Goal: Transaction & Acquisition: Purchase product/service

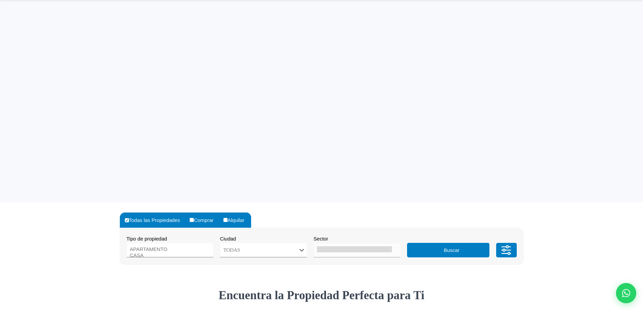
select select
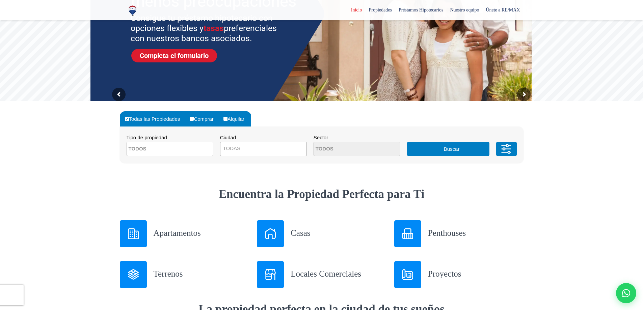
scroll to position [135, 0]
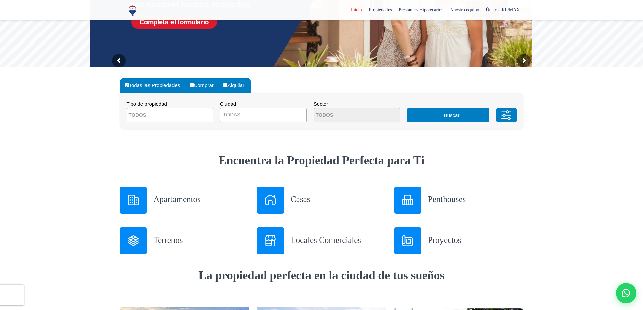
click at [194, 84] on input "Comprar" at bounding box center [192, 85] width 4 height 4
radio input "true"
click at [233, 113] on span "TODAS" at bounding box center [231, 115] width 17 height 6
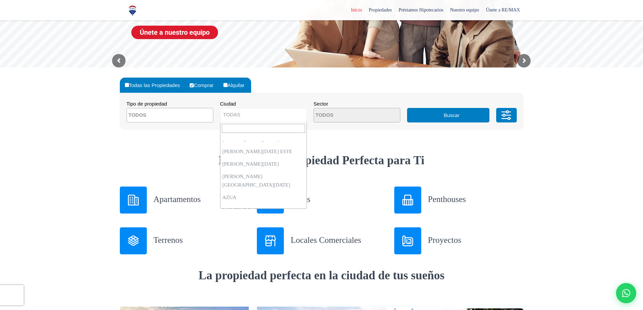
scroll to position [0, 0]
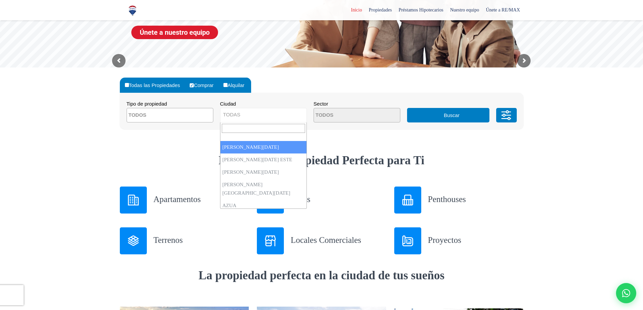
select select "1"
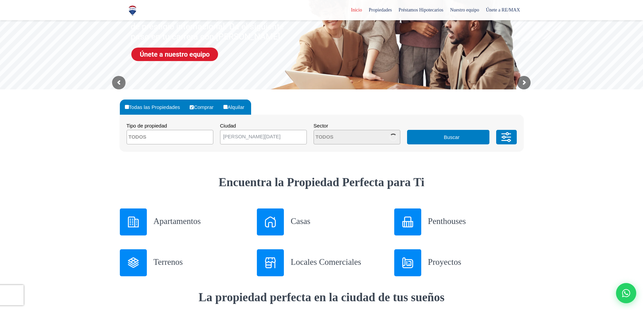
scroll to position [101, 0]
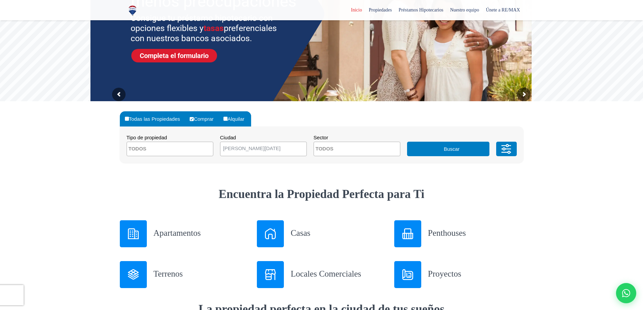
click at [368, 154] on textarea "Search" at bounding box center [346, 149] width 65 height 15
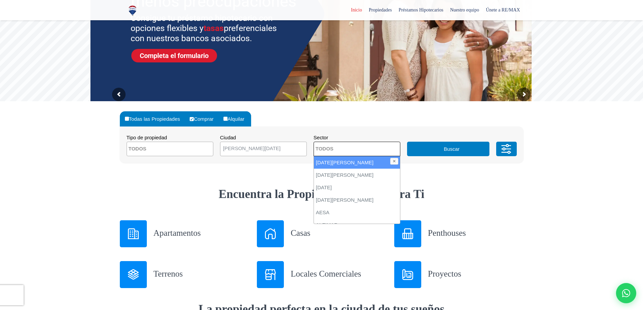
click at [368, 154] on textarea "Search" at bounding box center [346, 149] width 65 height 15
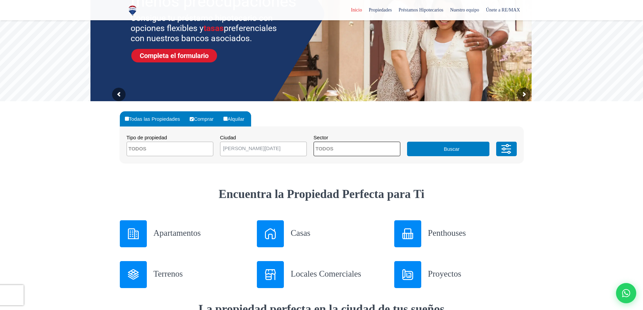
click at [131, 149] on textarea "Search" at bounding box center [159, 149] width 65 height 15
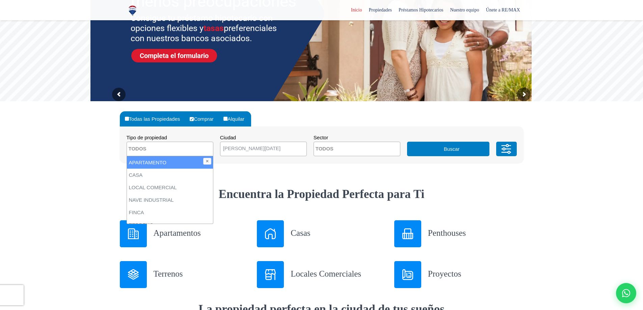
click at [131, 163] on li "APARTAMENTO" at bounding box center [170, 162] width 86 height 12
select select "apartment"
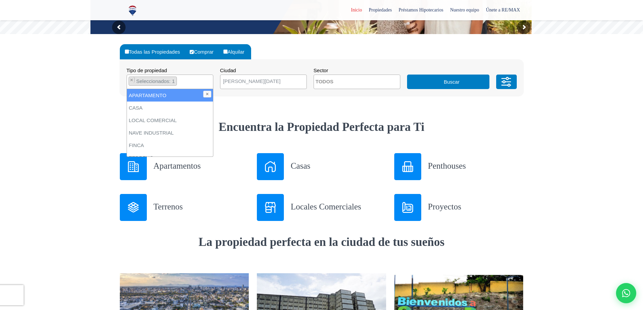
scroll to position [169, 0]
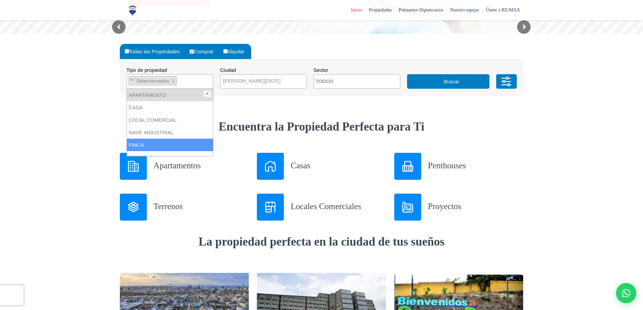
click at [508, 80] on icon at bounding box center [507, 82] width 14 height 20
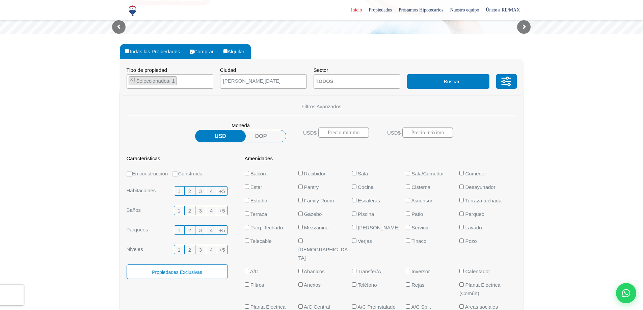
click at [228, 136] on label "USD" at bounding box center [220, 136] width 51 height 12
click at [0, 0] on input "USD" at bounding box center [0, 0] width 0 height 0
click at [334, 132] on input "text" at bounding box center [343, 133] width 51 height 10
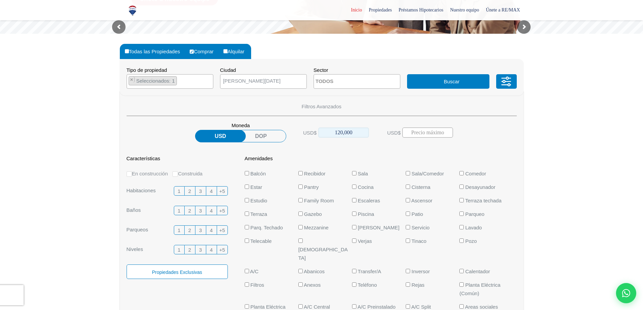
type input "120,000"
click at [414, 135] on input "text" at bounding box center [427, 133] width 51 height 10
type input "170,000"
click at [189, 193] on span "2" at bounding box center [189, 191] width 3 height 8
click at [0, 0] on input "2" at bounding box center [0, 0] width 0 height 0
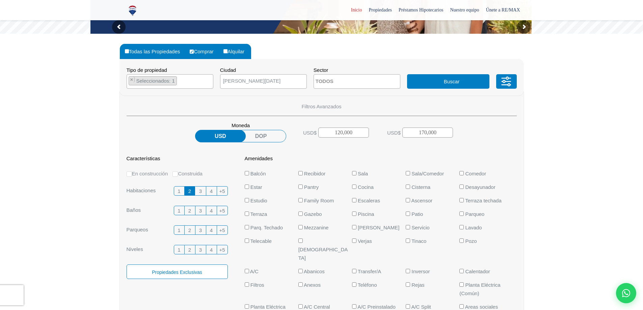
click at [132, 174] on label "En construcción" at bounding box center [148, 173] width 42 height 8
click at [132, 174] on input "En construcción" at bounding box center [129, 174] width 5 height 5
radio input "true"
click at [191, 212] on label "2" at bounding box center [190, 210] width 11 height 9
click at [0, 0] on input "2" at bounding box center [0, 0] width 0 height 0
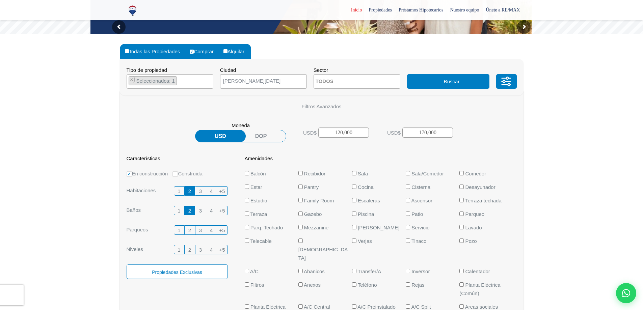
click at [188, 231] on label "2" at bounding box center [190, 230] width 11 height 9
click at [0, 0] on input "2" at bounding box center [0, 0] width 0 height 0
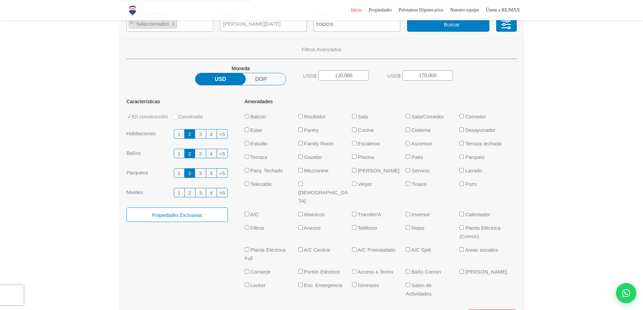
scroll to position [236, 0]
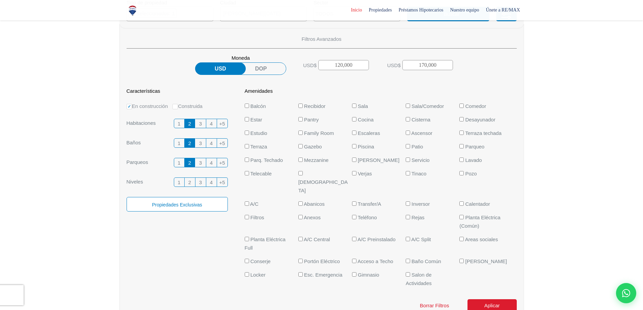
click at [353, 272] on input "Gimnasio" at bounding box center [354, 274] width 4 height 4
checkbox input "true"
click at [484, 299] on button "Aplicar" at bounding box center [492, 305] width 49 height 13
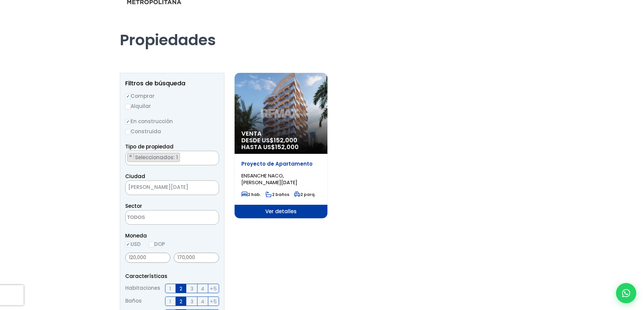
scroll to position [34, 0]
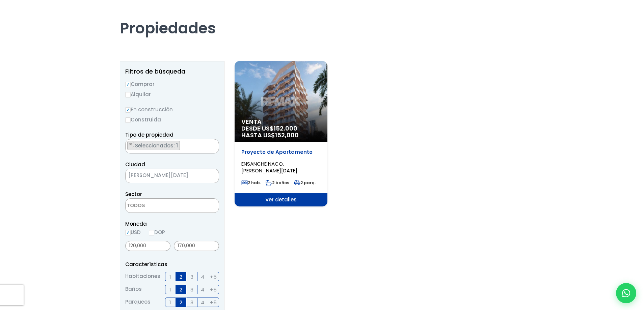
click at [264, 114] on div "Venta DESDE US$ 152,000 HASTA US$ 152,000" at bounding box center [281, 101] width 93 height 81
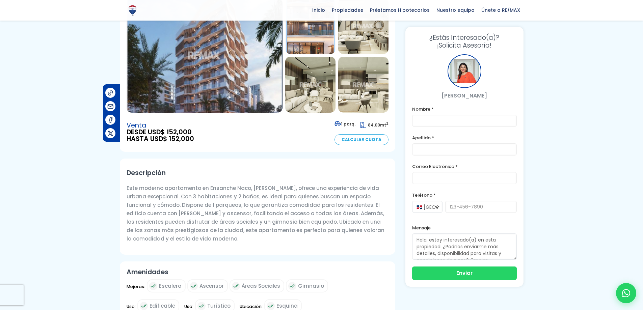
scroll to position [68, 0]
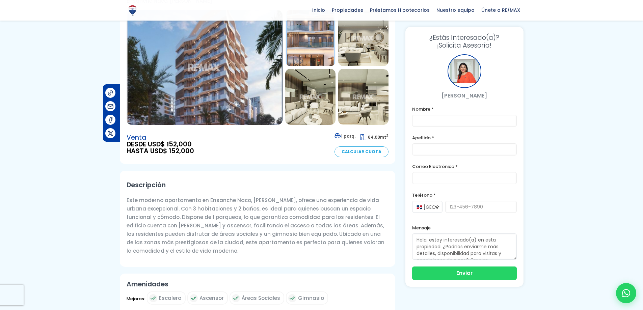
click at [317, 111] on img at bounding box center [310, 97] width 50 height 56
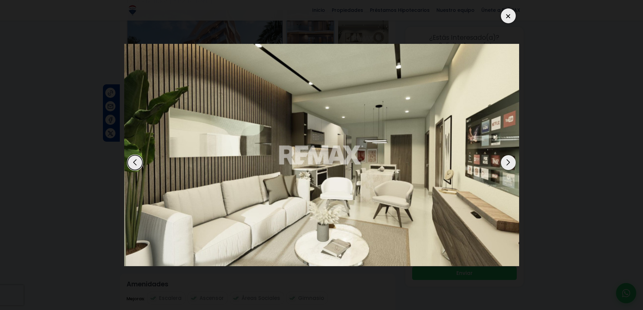
click at [508, 159] on div "Next slide" at bounding box center [508, 162] width 15 height 15
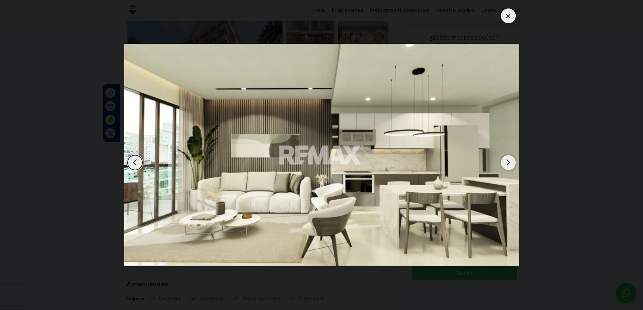
click at [508, 159] on div "Next slide" at bounding box center [508, 162] width 15 height 15
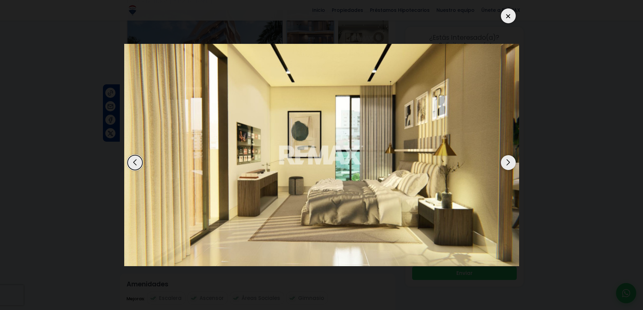
click at [508, 159] on div "Next slide" at bounding box center [508, 162] width 15 height 15
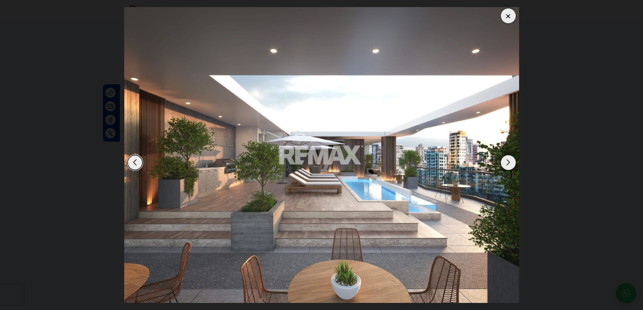
click at [508, 159] on div "Next slide" at bounding box center [508, 162] width 15 height 15
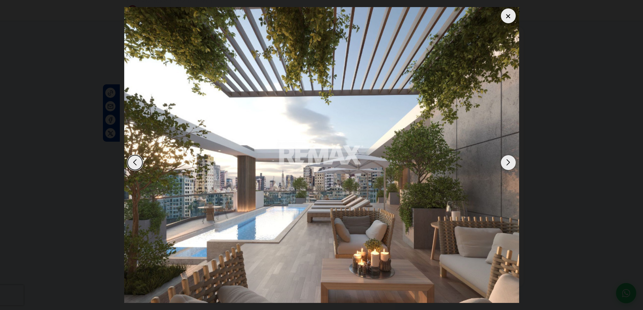
click at [508, 159] on div "Next slide" at bounding box center [508, 162] width 15 height 15
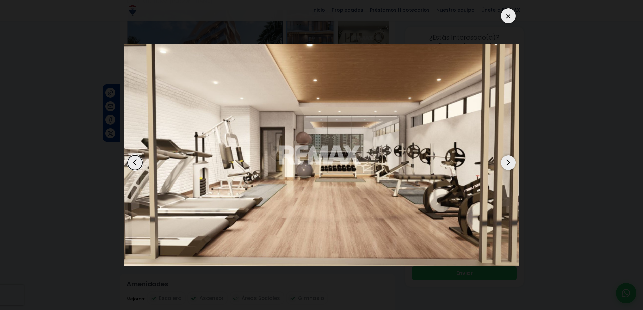
click at [508, 159] on div "Next slide" at bounding box center [508, 162] width 15 height 15
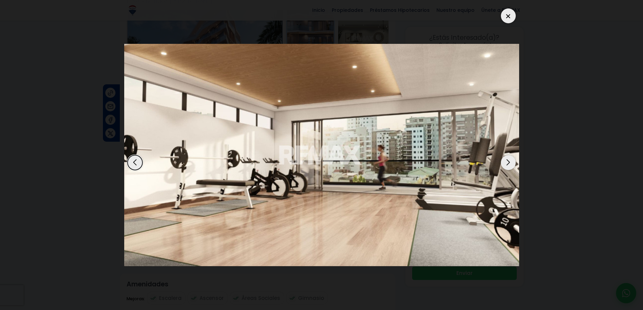
click at [510, 15] on div at bounding box center [508, 15] width 15 height 15
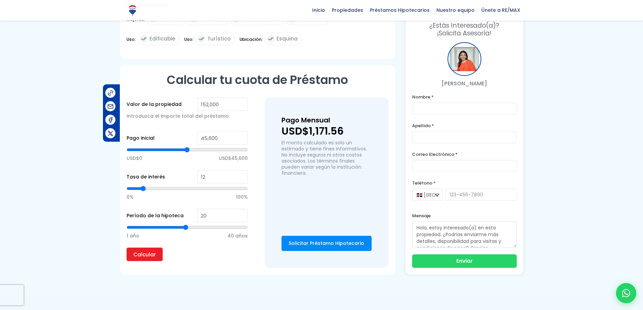
scroll to position [347, 0]
